Goal: Find specific page/section: Find specific page/section

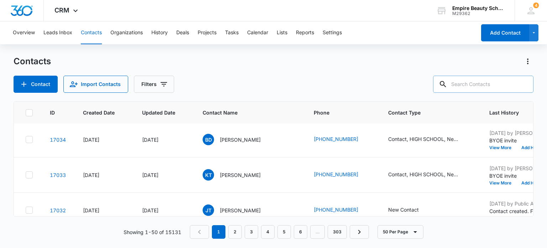
click at [473, 84] on input "text" at bounding box center [483, 84] width 101 height 17
type input "[PERSON_NAME]"
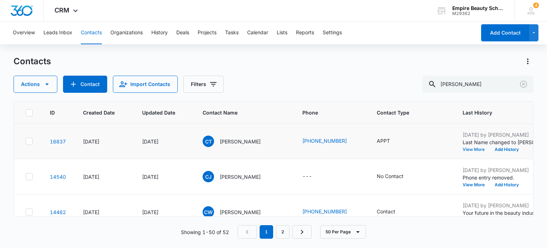
click at [469, 149] on button "View More" at bounding box center [476, 149] width 27 height 4
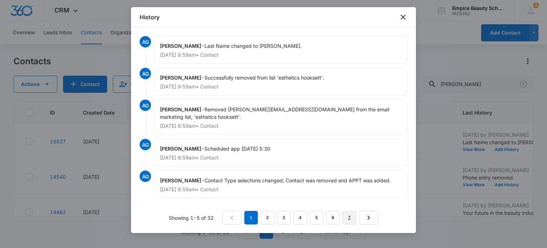
click at [350, 218] on link "7" at bounding box center [350, 218] width 14 height 14
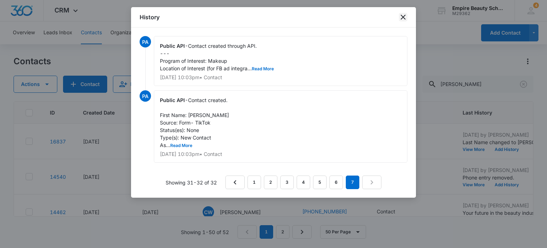
click at [403, 16] on icon "close" at bounding box center [403, 17] width 9 height 9
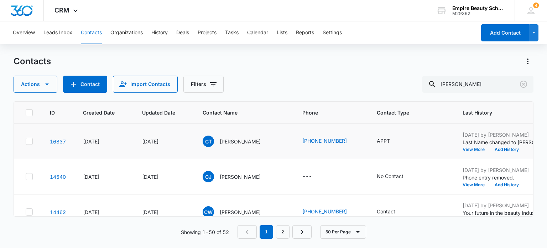
click at [476, 148] on button "View More" at bounding box center [476, 149] width 27 height 4
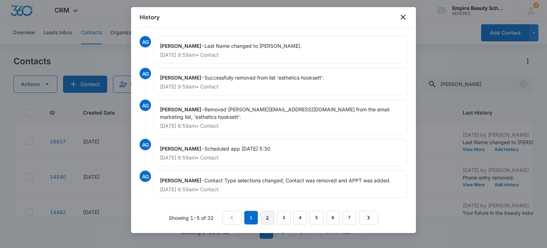
click at [269, 218] on link "2" at bounding box center [268, 218] width 14 height 14
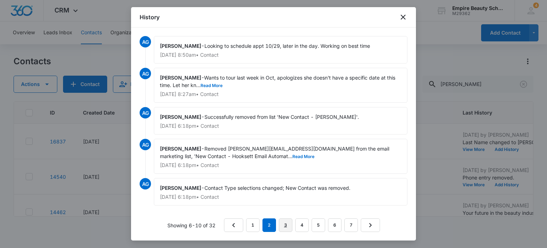
click at [289, 225] on link "3" at bounding box center [286, 225] width 14 height 14
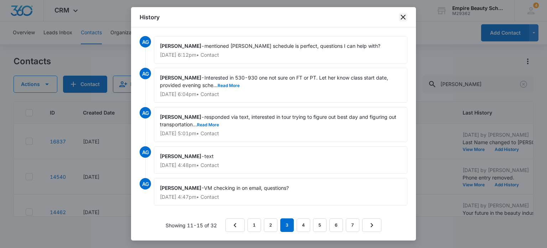
click at [401, 16] on icon "close" at bounding box center [403, 17] width 9 height 9
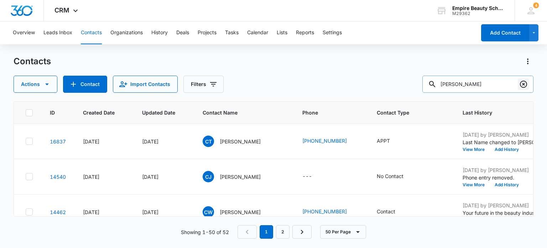
click at [524, 85] on icon "Clear" at bounding box center [523, 84] width 7 height 7
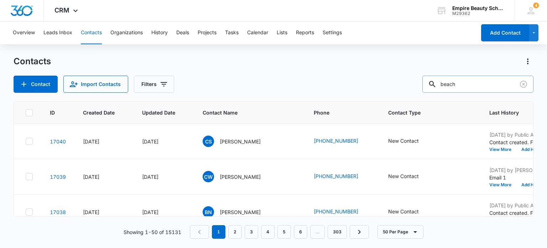
type input "beach"
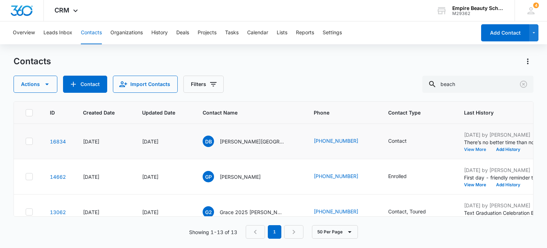
click at [464, 149] on button "View More" at bounding box center [477, 149] width 27 height 4
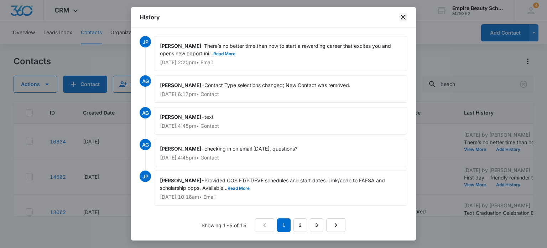
click at [406, 14] on icon "close" at bounding box center [403, 17] width 9 height 9
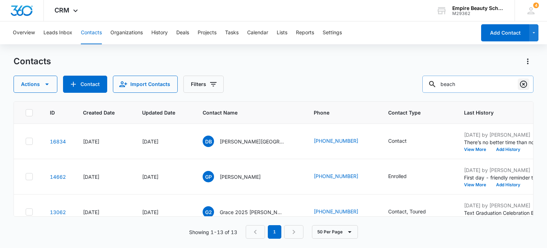
drag, startPoint x: 525, startPoint y: 82, endPoint x: 473, endPoint y: 83, distance: 52.0
click at [524, 82] on icon "Clear" at bounding box center [524, 84] width 9 height 9
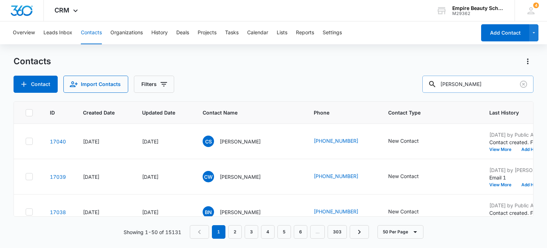
type input "[PERSON_NAME]"
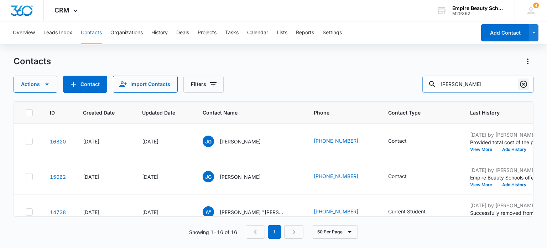
click at [523, 84] on icon "Clear" at bounding box center [523, 84] width 7 height 7
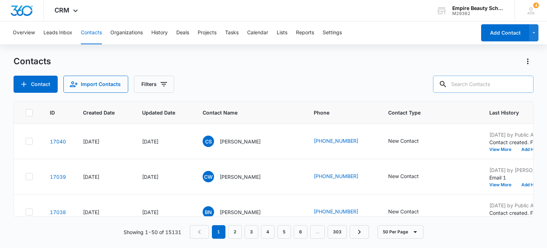
click at [470, 88] on input "text" at bounding box center [483, 84] width 101 height 17
type input "[PERSON_NAME]"
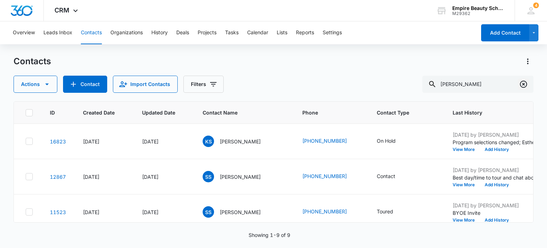
click at [525, 86] on icon "Clear" at bounding box center [524, 84] width 9 height 9
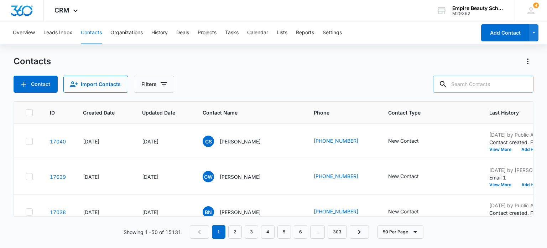
click at [478, 79] on input "text" at bounding box center [483, 84] width 101 height 17
type input "[PERSON_NAME]"
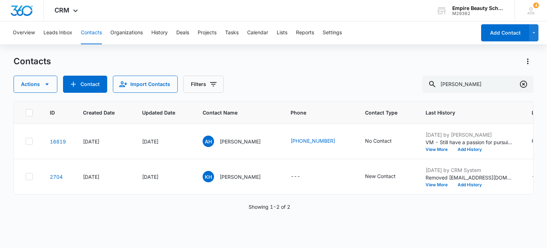
click at [524, 85] on icon "Clear" at bounding box center [524, 84] width 9 height 9
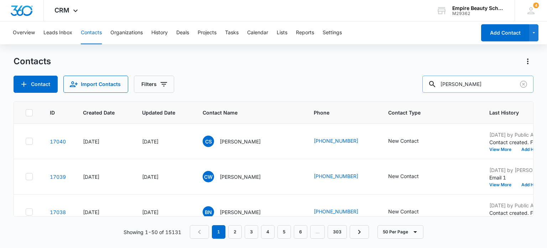
type input "[PERSON_NAME]"
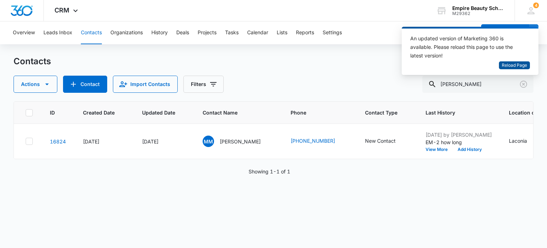
click at [514, 65] on span "Reload Page" at bounding box center [514, 65] width 25 height 7
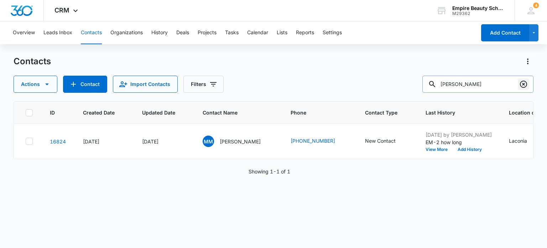
click at [523, 86] on icon "Clear" at bounding box center [524, 84] width 9 height 9
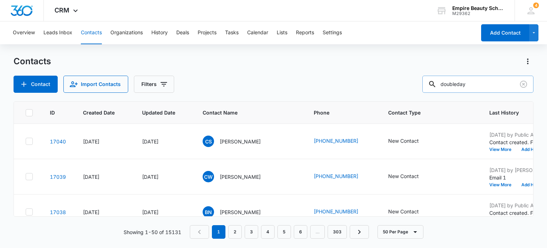
type input "doubleday"
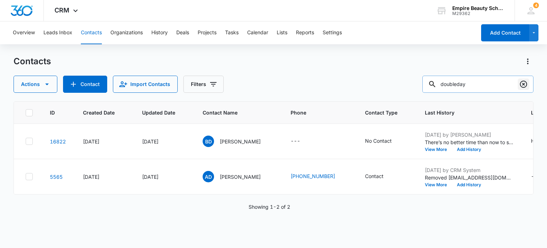
click at [525, 82] on icon "Clear" at bounding box center [524, 84] width 9 height 9
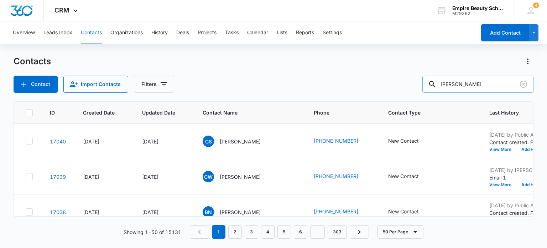
type input "hussey"
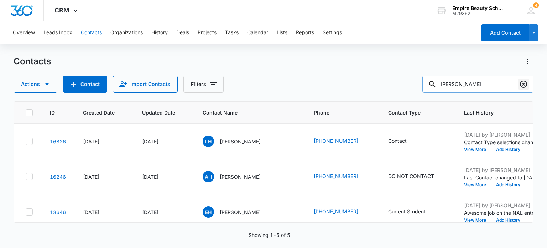
click at [525, 84] on icon "Clear" at bounding box center [524, 84] width 9 height 9
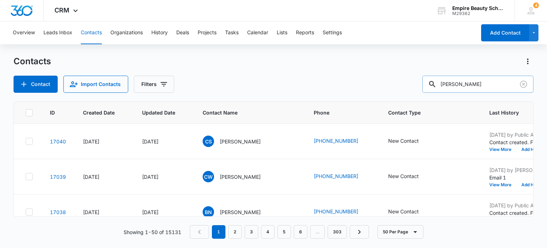
type input "sumner"
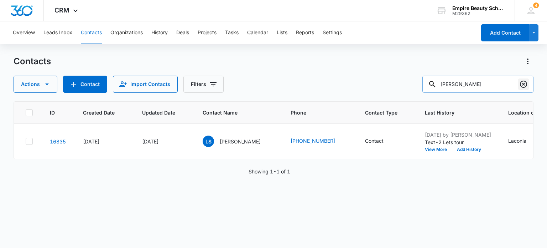
click at [522, 82] on icon "Clear" at bounding box center [523, 84] width 7 height 7
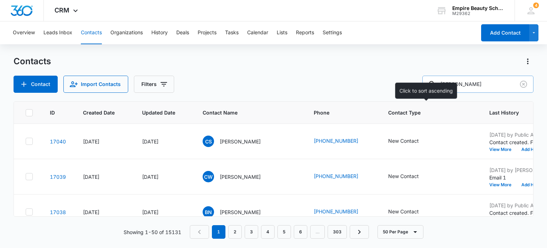
type input "doyle"
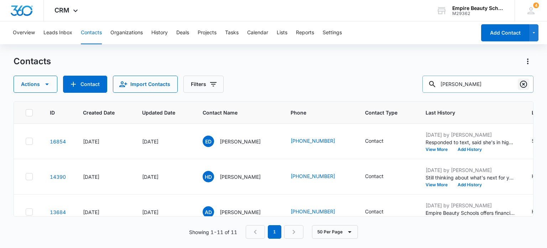
click at [524, 83] on icon "Clear" at bounding box center [524, 84] width 9 height 9
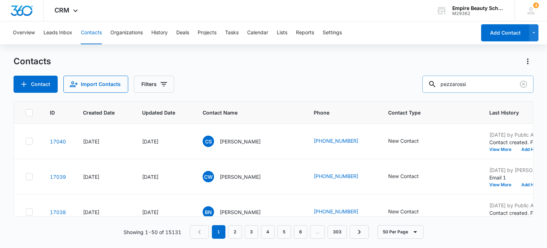
type input "pezzarossi"
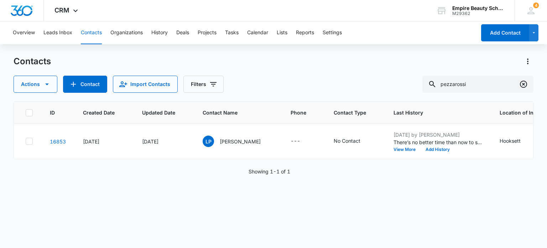
click at [525, 85] on icon "Clear" at bounding box center [524, 84] width 9 height 9
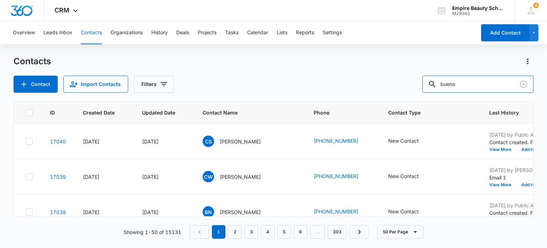
type input "bueno"
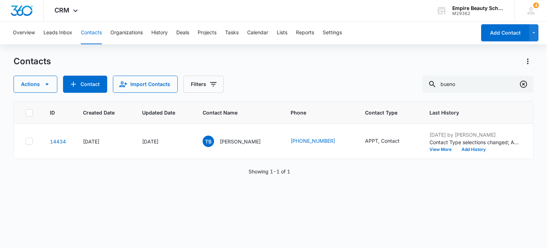
click at [525, 81] on icon "Clear" at bounding box center [524, 84] width 9 height 9
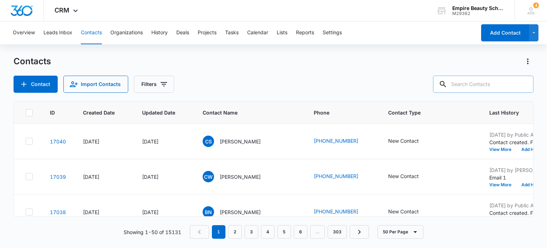
click at [469, 86] on input "text" at bounding box center [483, 84] width 101 height 17
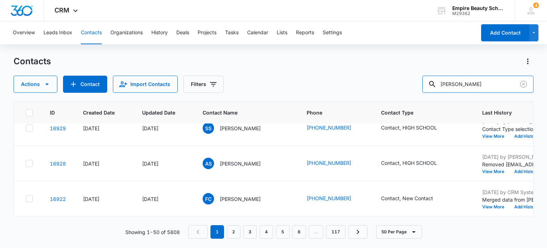
scroll to position [820, 0]
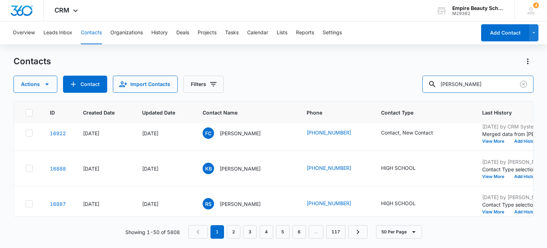
type input "jess"
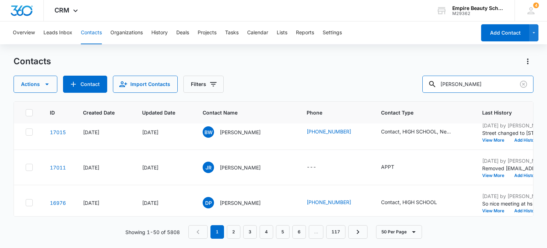
scroll to position [214, 0]
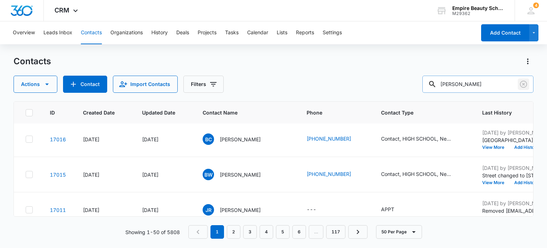
drag, startPoint x: 523, startPoint y: 84, endPoint x: 511, endPoint y: 89, distance: 12.4
click at [523, 84] on icon "Clear" at bounding box center [523, 84] width 7 height 7
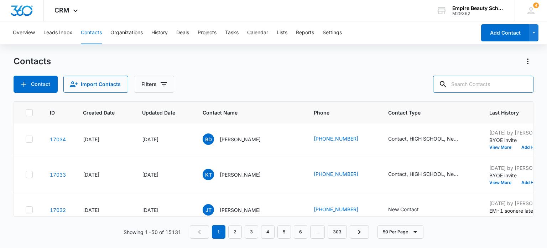
scroll to position [813, 0]
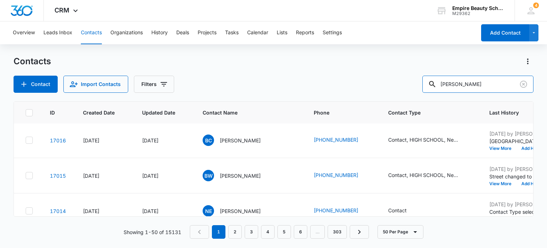
type input "emma"
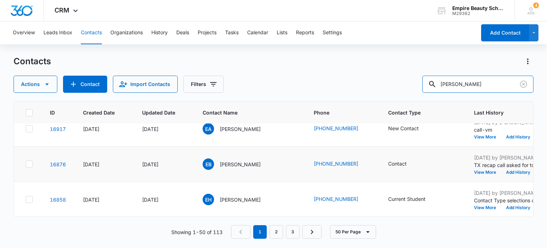
scroll to position [36, 0]
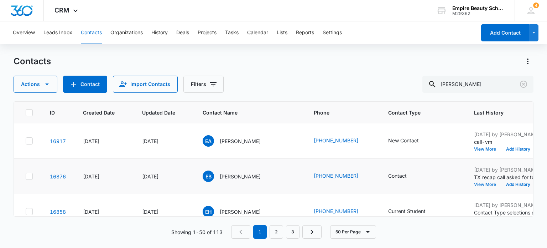
click at [484, 185] on button "View More" at bounding box center [487, 184] width 27 height 4
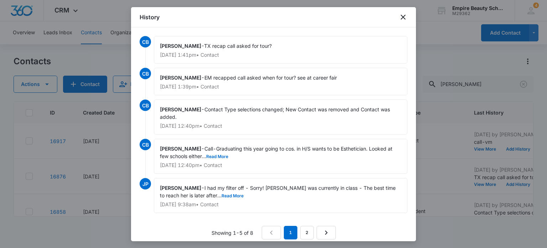
scroll to position [6, 0]
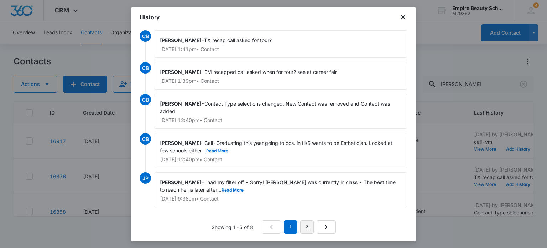
click at [306, 228] on link "2" at bounding box center [307, 227] width 14 height 14
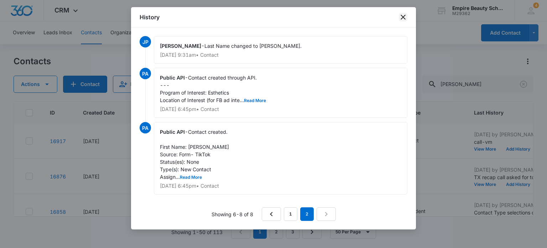
click at [403, 16] on icon "close" at bounding box center [403, 17] width 9 height 9
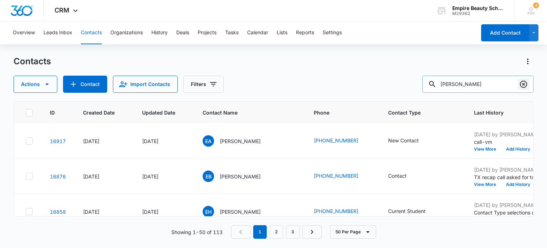
click at [522, 83] on icon "Clear" at bounding box center [524, 84] width 9 height 9
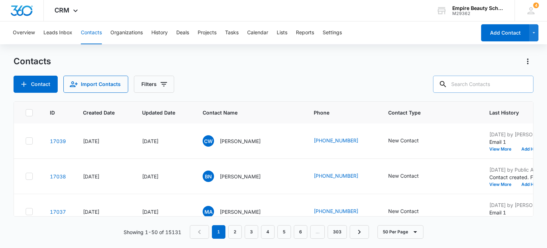
scroll to position [1444, 0]
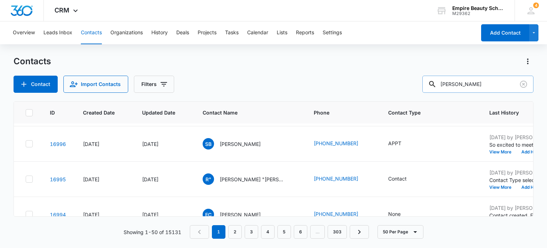
type input "blanchette"
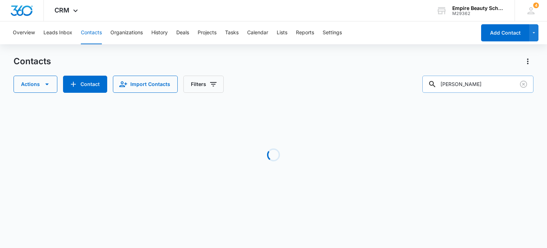
scroll to position [0, 0]
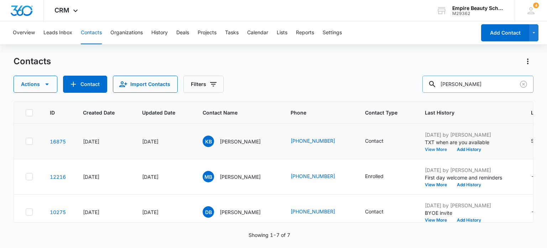
click at [437, 150] on button "View More" at bounding box center [438, 149] width 27 height 4
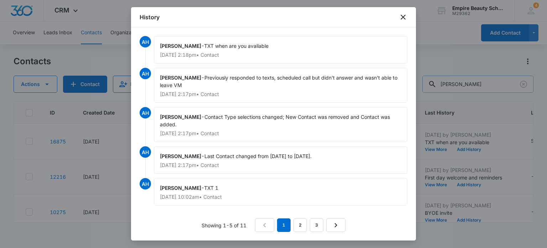
click at [396, 17] on div "History" at bounding box center [273, 17] width 285 height 20
click at [403, 14] on icon "close" at bounding box center [403, 17] width 9 height 9
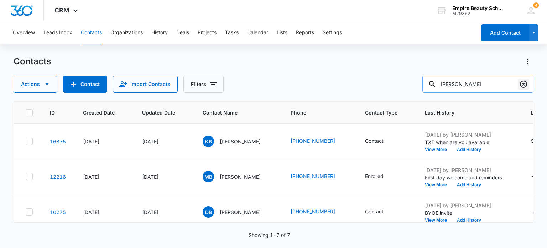
click at [522, 82] on icon "Clear" at bounding box center [524, 84] width 9 height 9
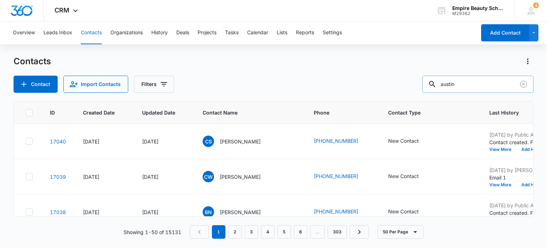
type input "austin"
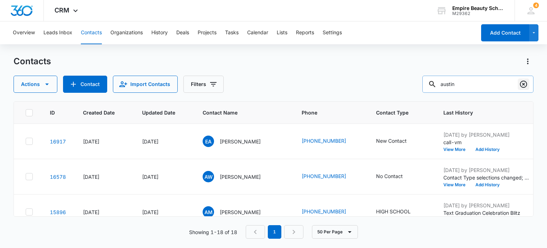
click at [523, 84] on icon "Clear" at bounding box center [523, 84] width 7 height 7
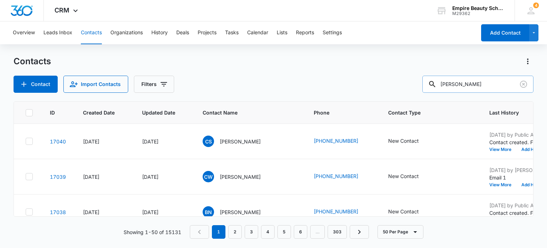
type input "rosado"
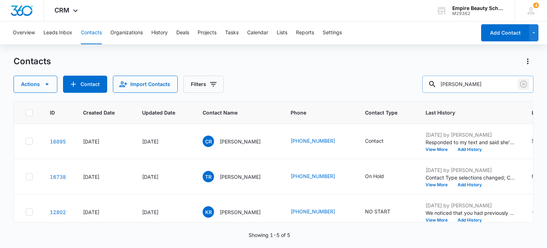
click at [522, 85] on icon "Clear" at bounding box center [524, 84] width 9 height 9
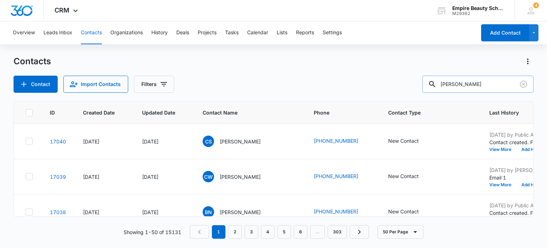
type input "dwight"
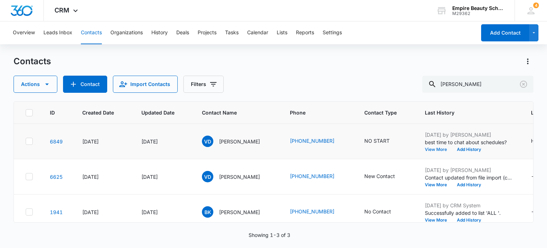
click at [440, 149] on button "View More" at bounding box center [438, 149] width 27 height 4
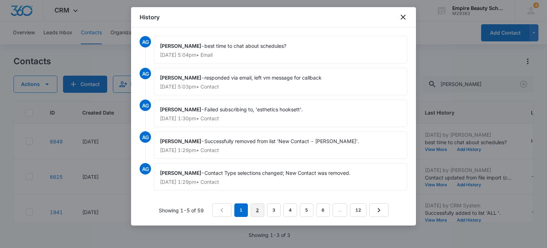
click at [260, 209] on link "2" at bounding box center [258, 210] width 14 height 14
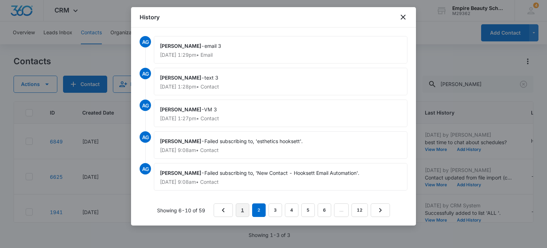
click at [244, 209] on link "1" at bounding box center [243, 210] width 14 height 14
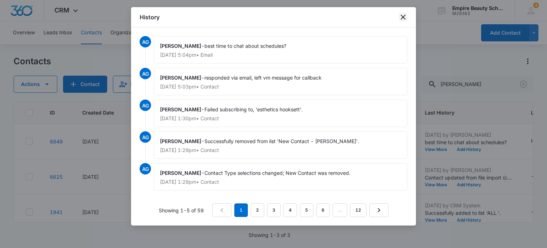
click at [405, 15] on icon "close" at bounding box center [403, 17] width 9 height 9
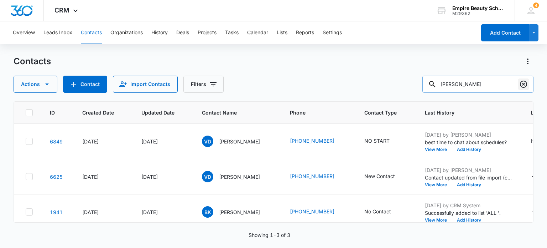
click at [523, 84] on icon "Clear" at bounding box center [524, 84] width 9 height 9
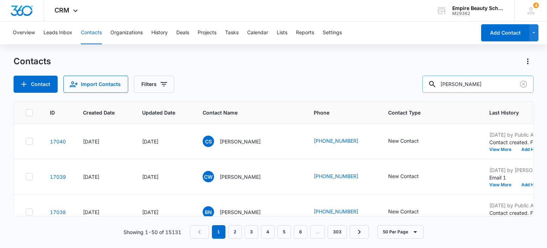
type input "dias"
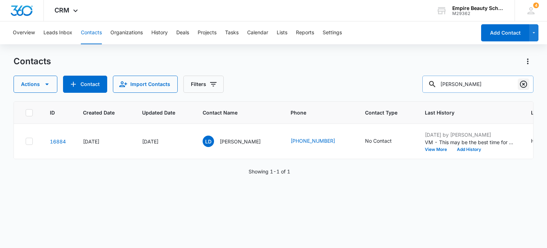
click at [524, 82] on icon "Clear" at bounding box center [524, 84] width 9 height 9
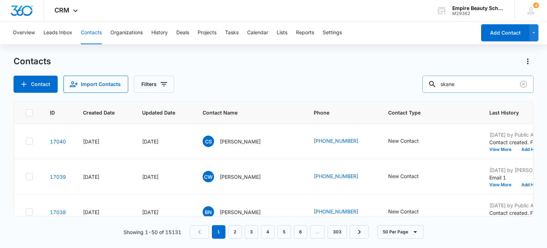
type input "skane"
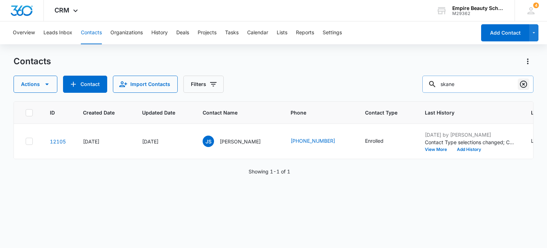
click at [522, 82] on icon "Clear" at bounding box center [524, 84] width 9 height 9
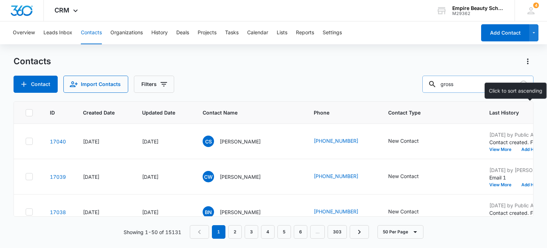
type input "gross"
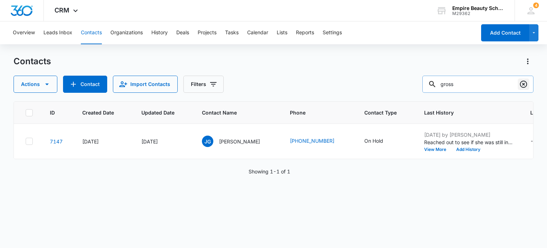
click at [526, 84] on icon "Clear" at bounding box center [523, 84] width 7 height 7
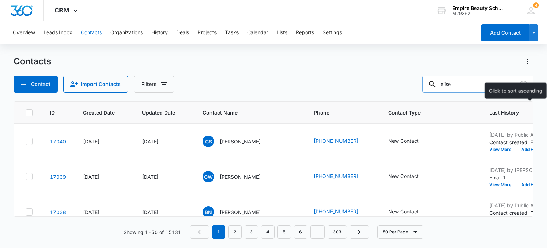
type input "elise"
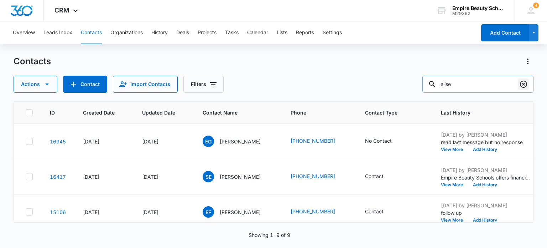
click at [522, 82] on icon "Clear" at bounding box center [524, 84] width 9 height 9
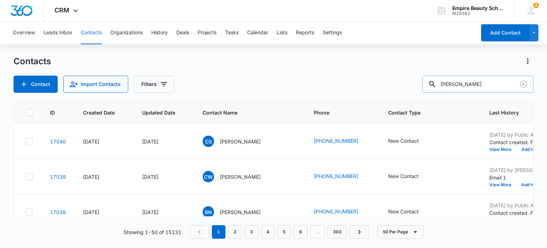
type input "houle"
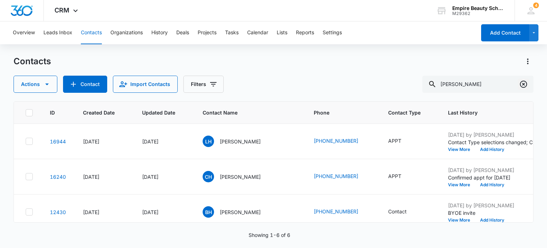
click at [524, 81] on icon "Clear" at bounding box center [523, 84] width 7 height 7
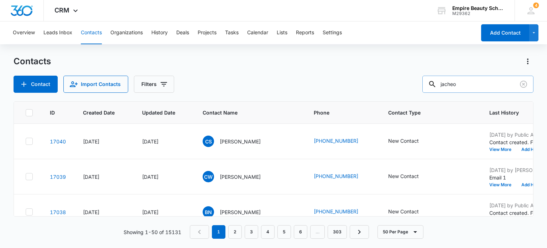
type input "jacheo"
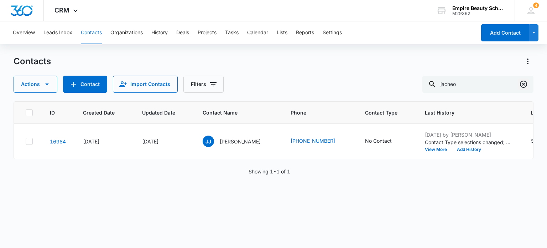
click at [523, 82] on icon "Clear" at bounding box center [524, 84] width 9 height 9
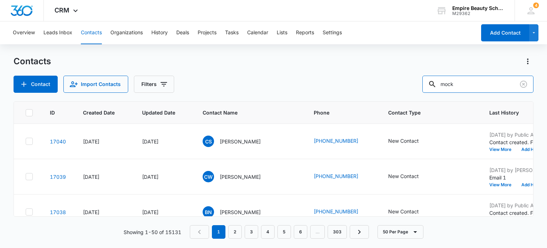
type input "mock"
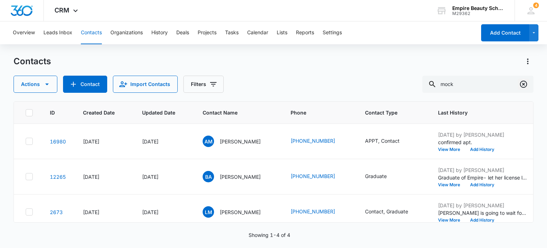
click at [523, 85] on icon "Clear" at bounding box center [524, 84] width 9 height 9
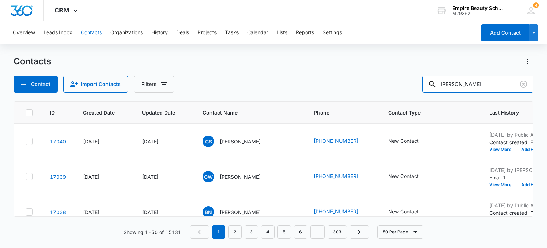
type input "beaumont"
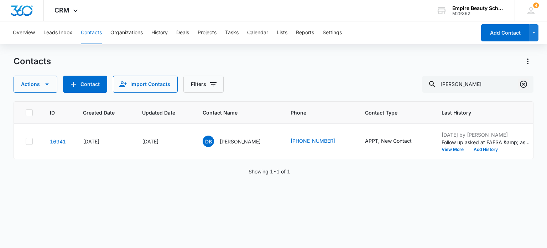
click at [523, 82] on icon "Clear" at bounding box center [524, 84] width 9 height 9
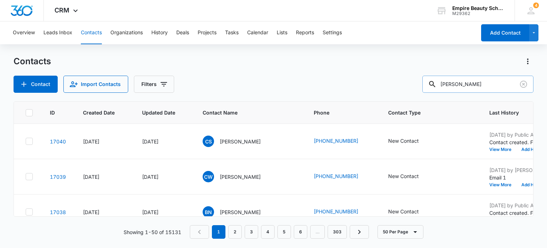
type input "vargas"
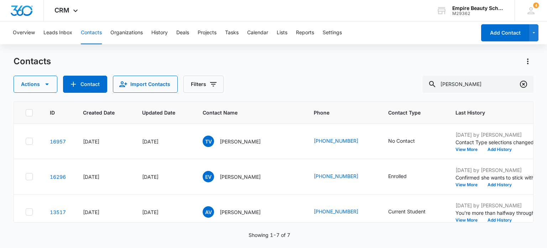
click at [525, 84] on icon "Clear" at bounding box center [524, 84] width 9 height 9
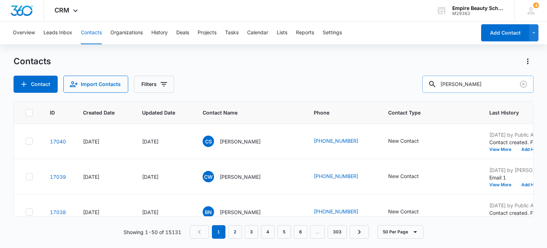
type input "rivera"
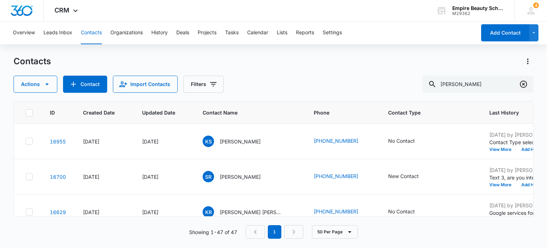
click at [525, 83] on icon "Clear" at bounding box center [523, 84] width 7 height 7
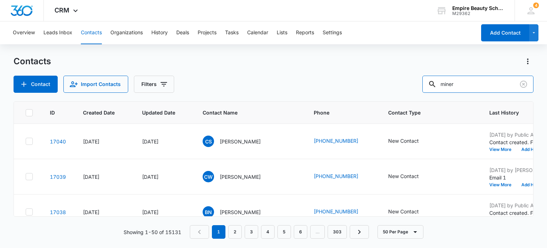
type input "miner"
